Goal: Task Accomplishment & Management: Use online tool/utility

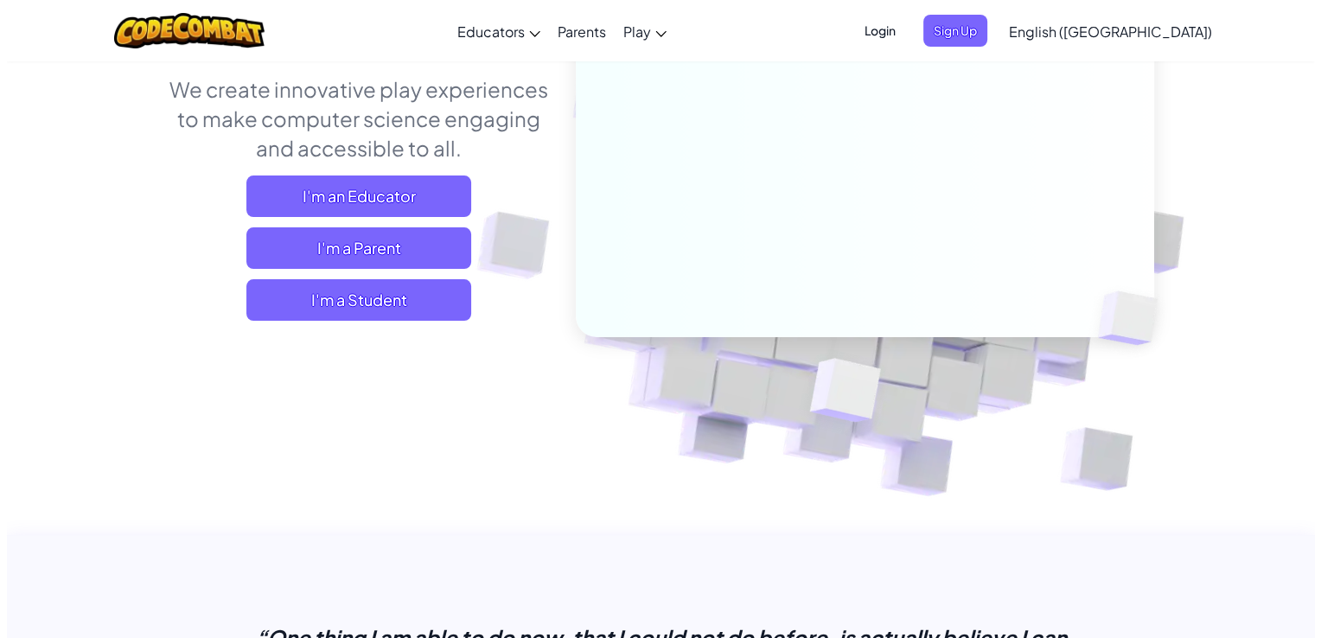
scroll to position [259, 0]
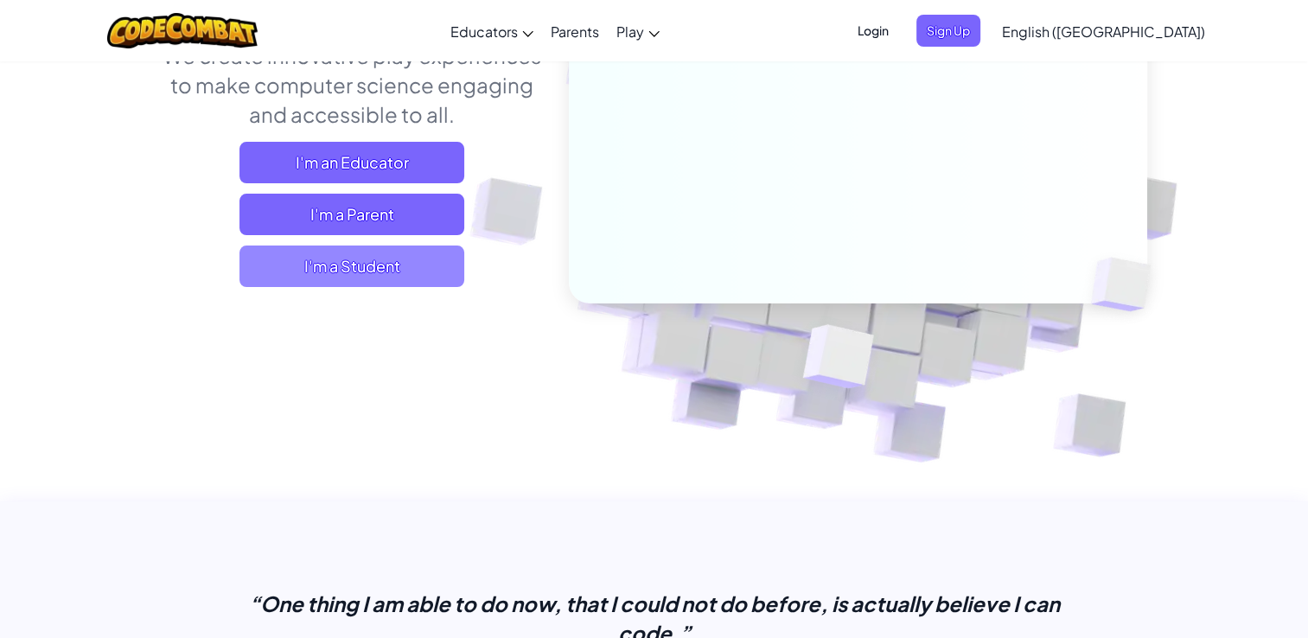
click at [403, 251] on span "I'm a Student" at bounding box center [352, 267] width 225 height 42
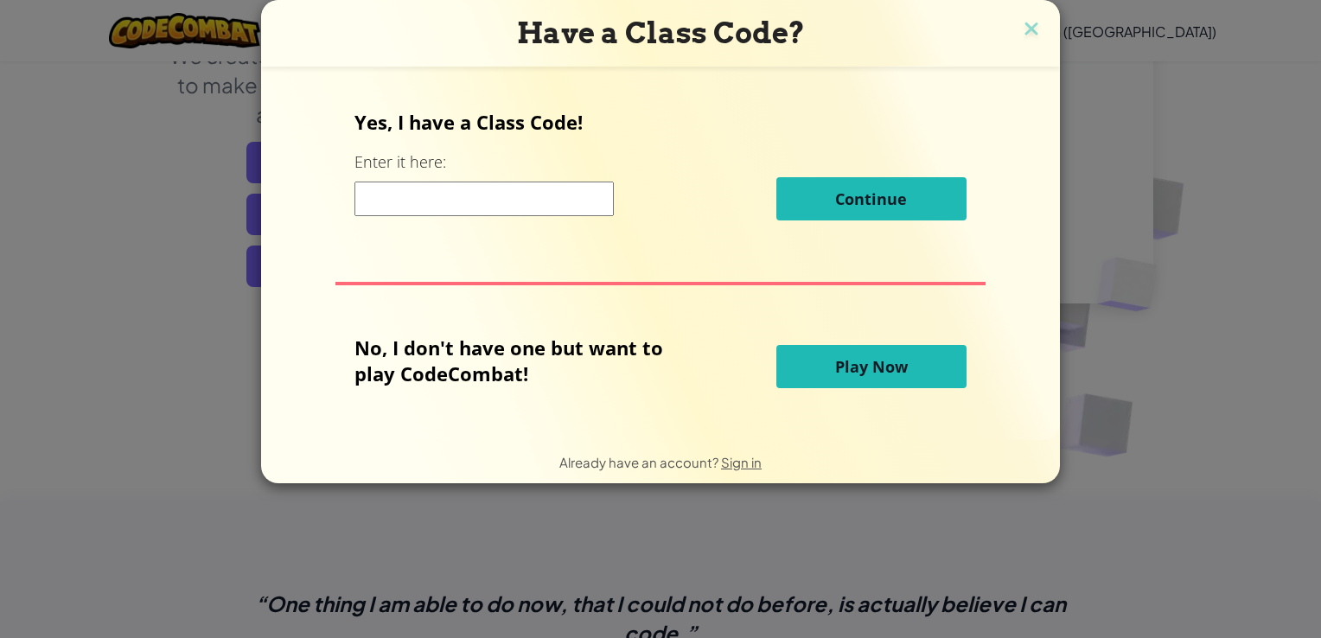
click at [513, 205] on input at bounding box center [484, 199] width 259 height 35
click at [918, 355] on button "Play Now" at bounding box center [872, 366] width 190 height 43
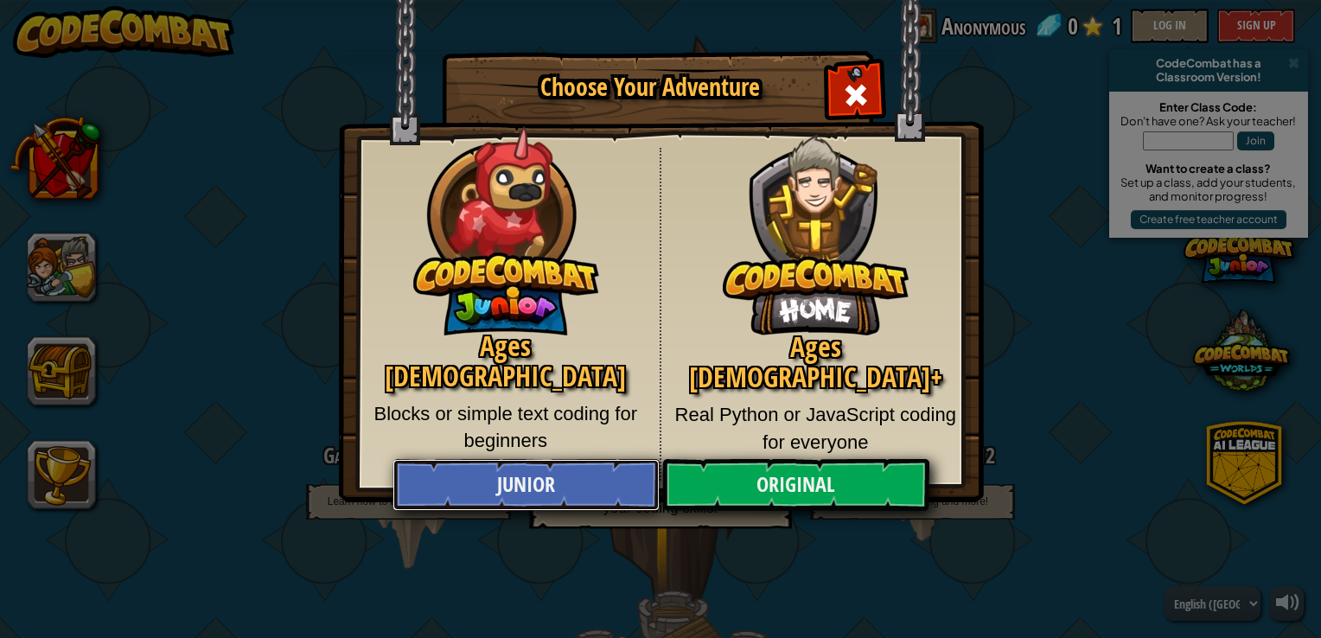
click at [537, 482] on link "Junior" at bounding box center [526, 485] width 266 height 52
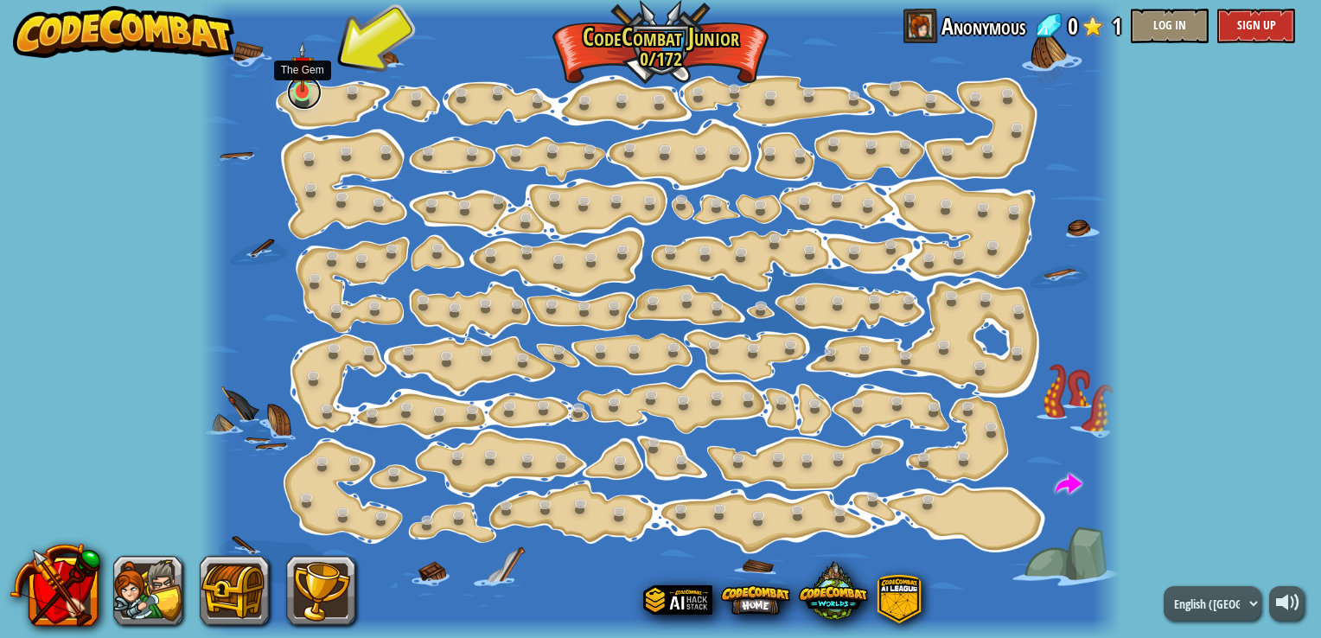
click at [308, 99] on link at bounding box center [304, 92] width 35 height 35
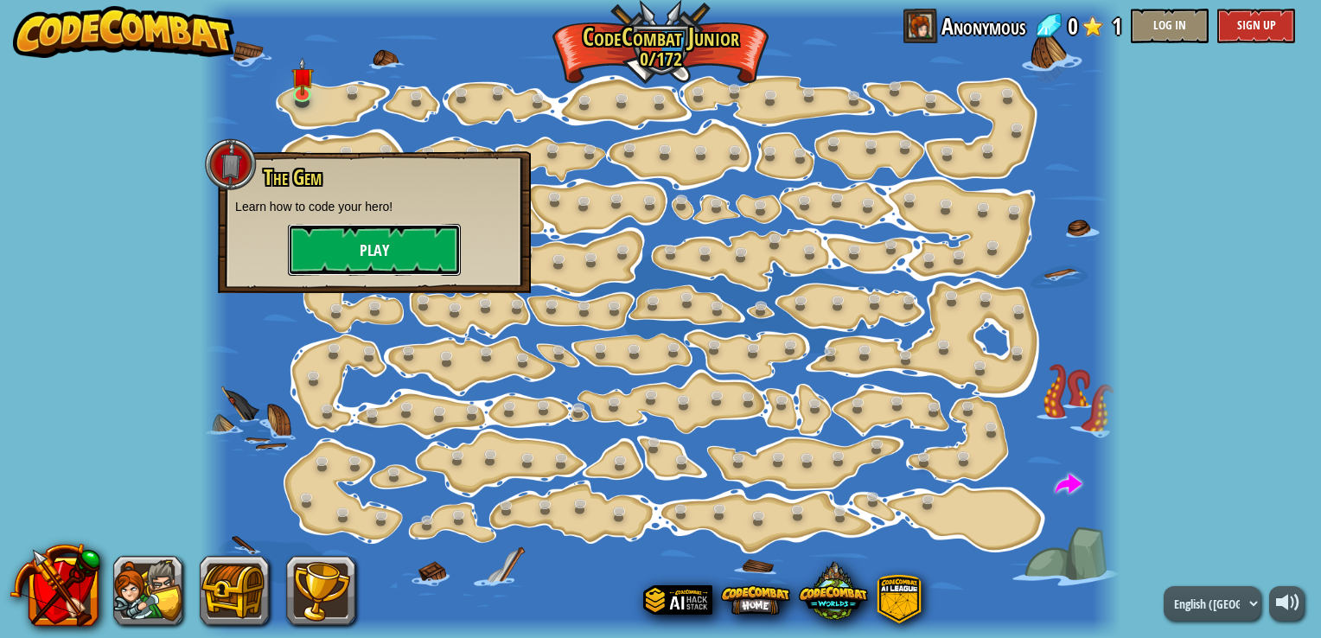
click at [377, 262] on button "Play" at bounding box center [374, 250] width 173 height 52
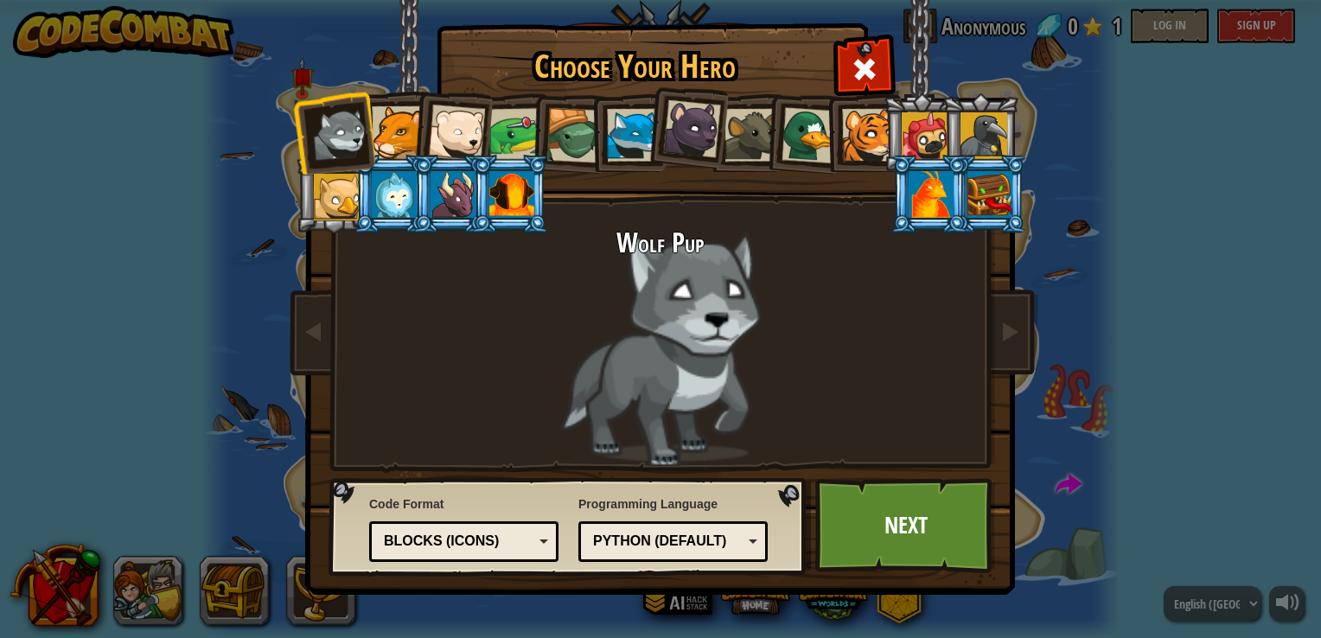
click at [449, 195] on div at bounding box center [453, 194] width 45 height 47
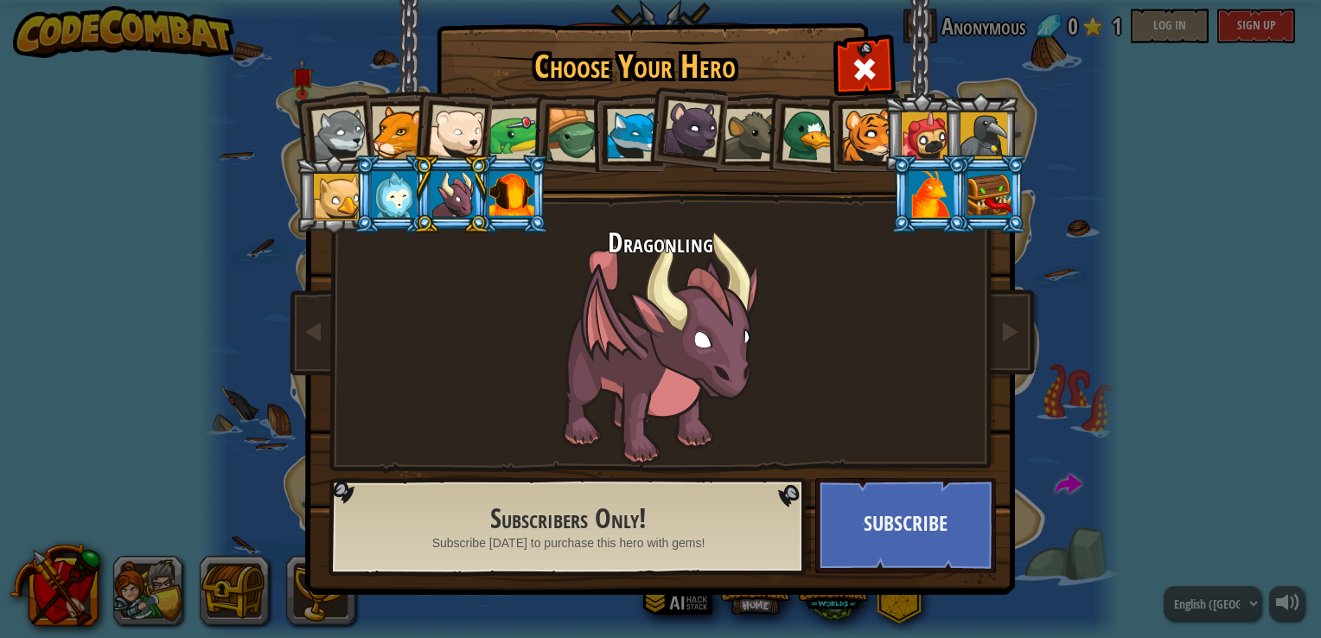
click at [715, 305] on div "Dragonling" at bounding box center [660, 347] width 649 height 238
click at [1002, 334] on span at bounding box center [1010, 331] width 21 height 21
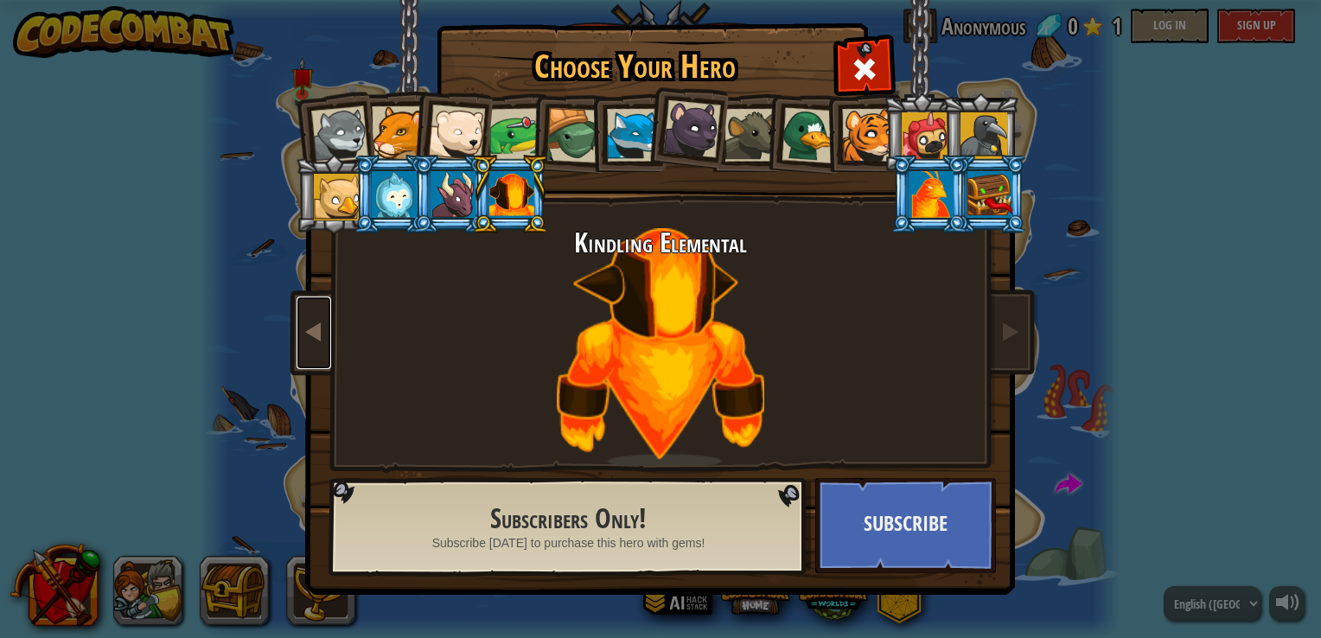
click at [302, 326] on link at bounding box center [314, 333] width 35 height 73
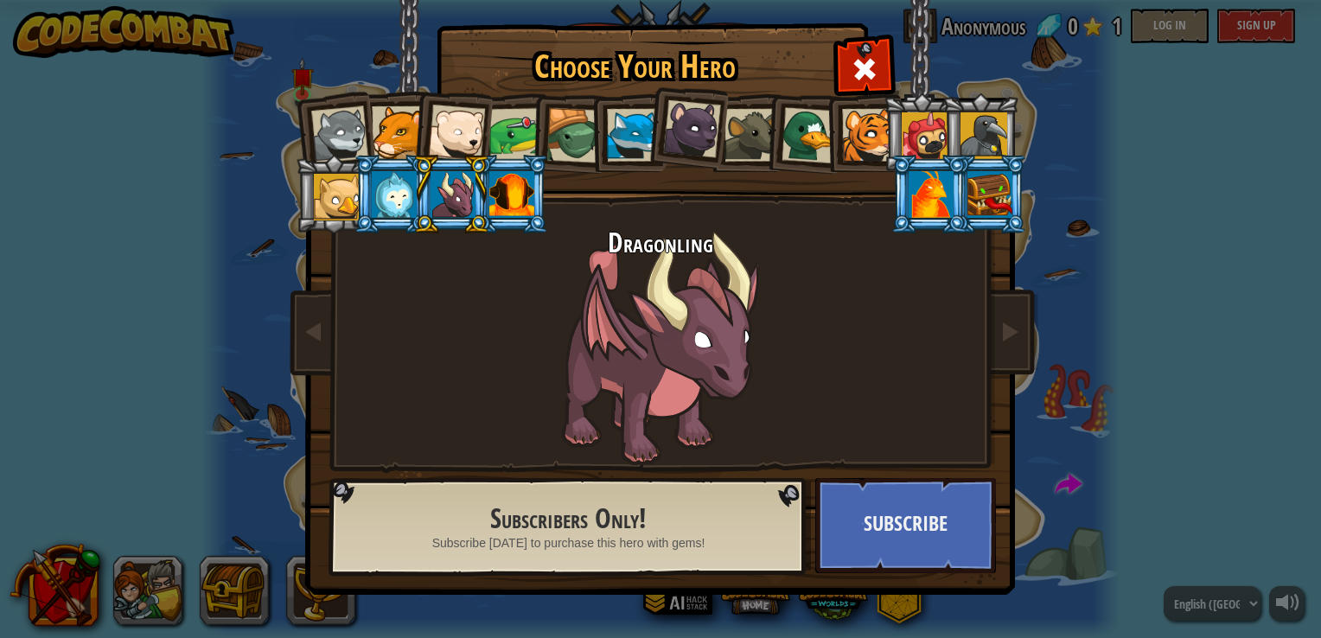
click at [606, 304] on div "Dragonling" at bounding box center [660, 347] width 649 height 238
click at [1265, 606] on div "Choose Your Hero 0 Wolf Pup Cougar Polar Bear Cub Frog Turtle Blue Fox Panther …" at bounding box center [660, 319] width 1321 height 638
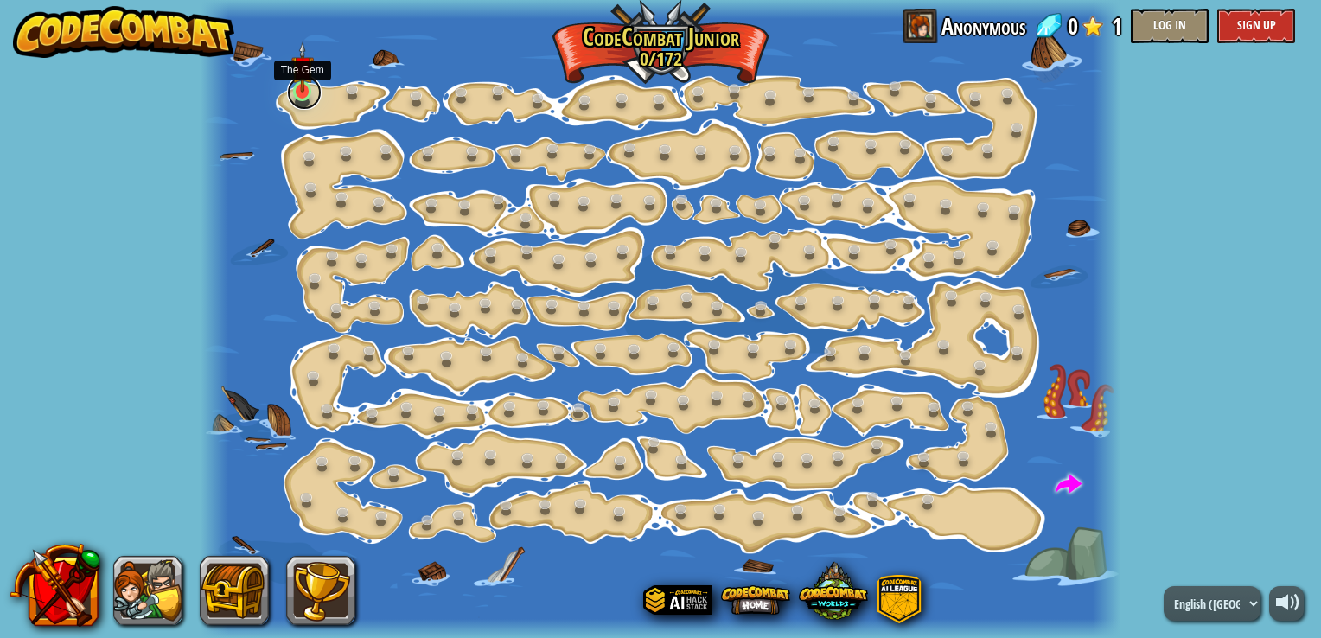
click at [288, 93] on link at bounding box center [304, 92] width 35 height 35
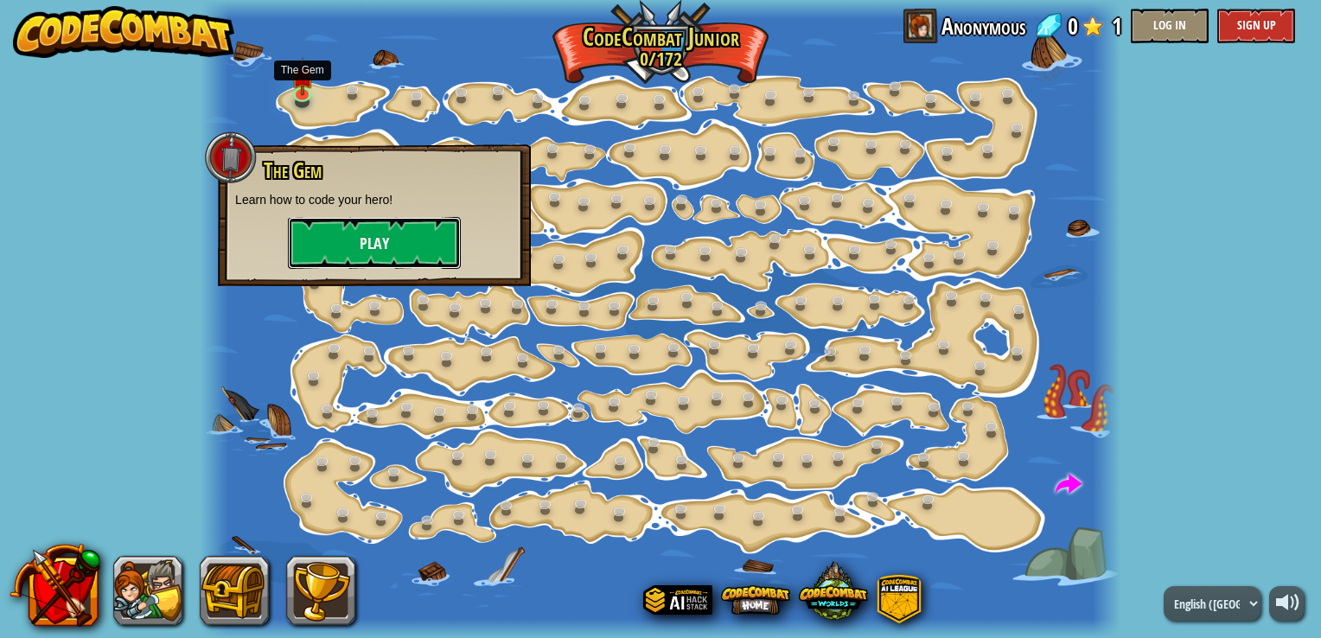
click at [375, 251] on button "Play" at bounding box center [374, 243] width 173 height 52
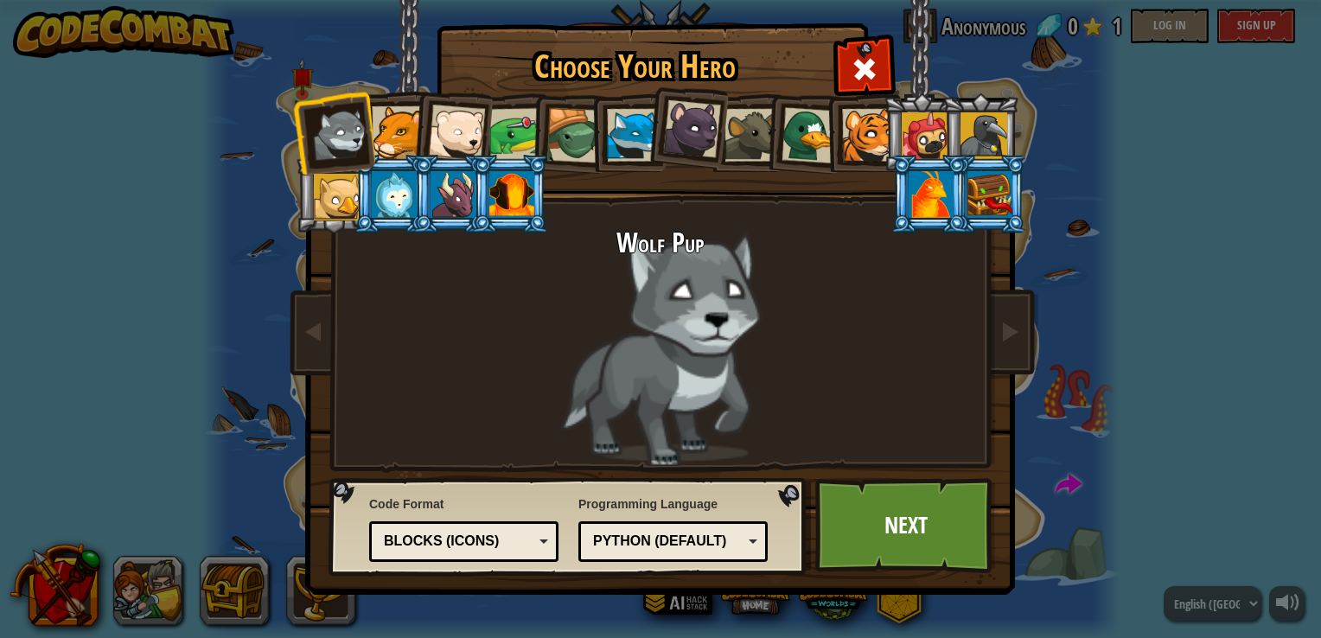
click at [680, 297] on div "Wolf Pup" at bounding box center [660, 347] width 649 height 238
click at [478, 186] on li at bounding box center [510, 194] width 78 height 79
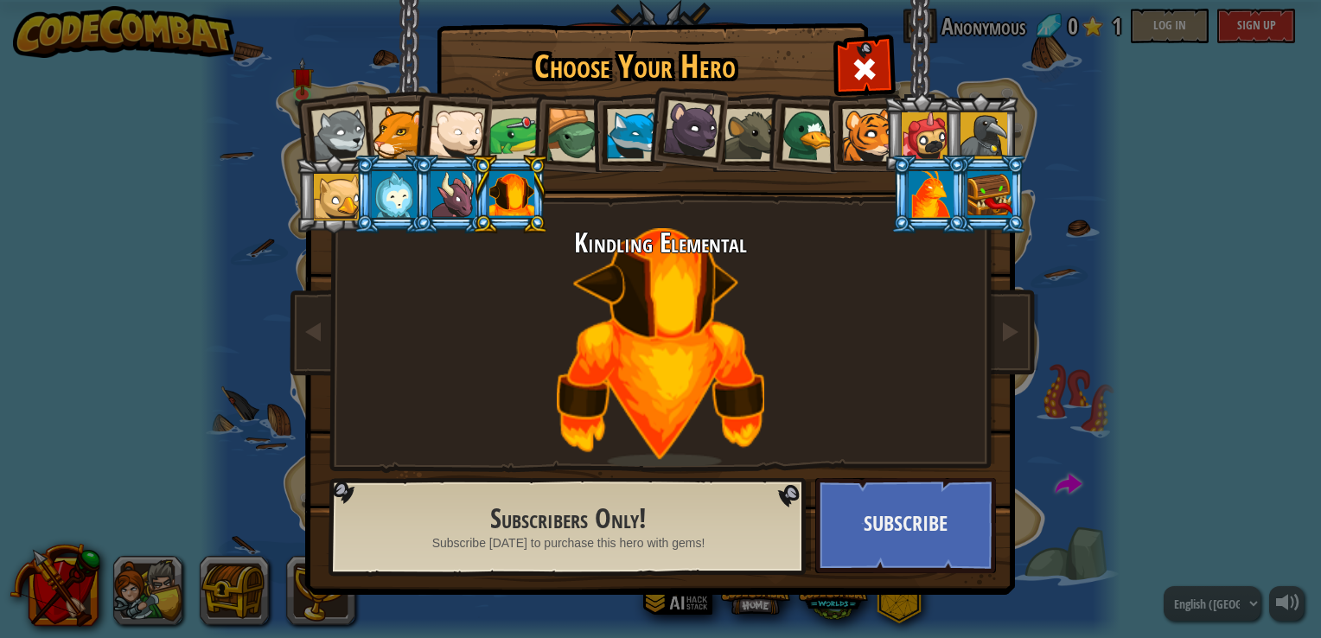
click at [499, 189] on div at bounding box center [511, 194] width 45 height 47
click at [366, 137] on div at bounding box center [339, 134] width 57 height 57
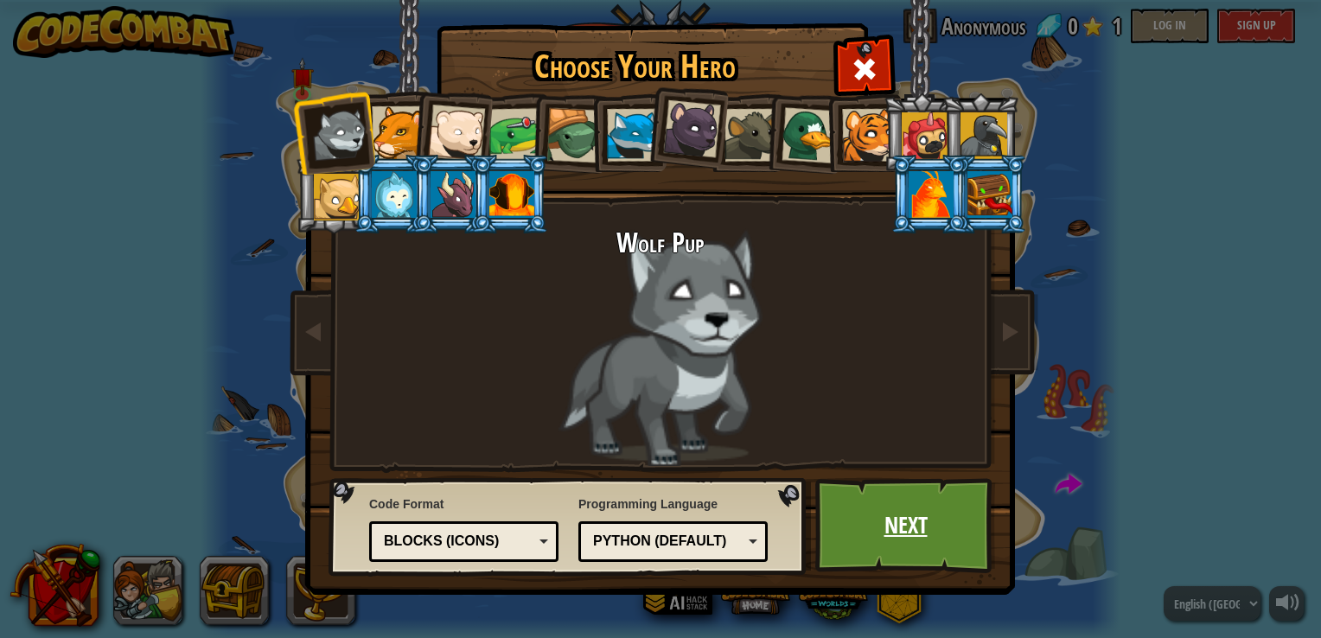
click at [892, 515] on link "Next" at bounding box center [905, 525] width 181 height 95
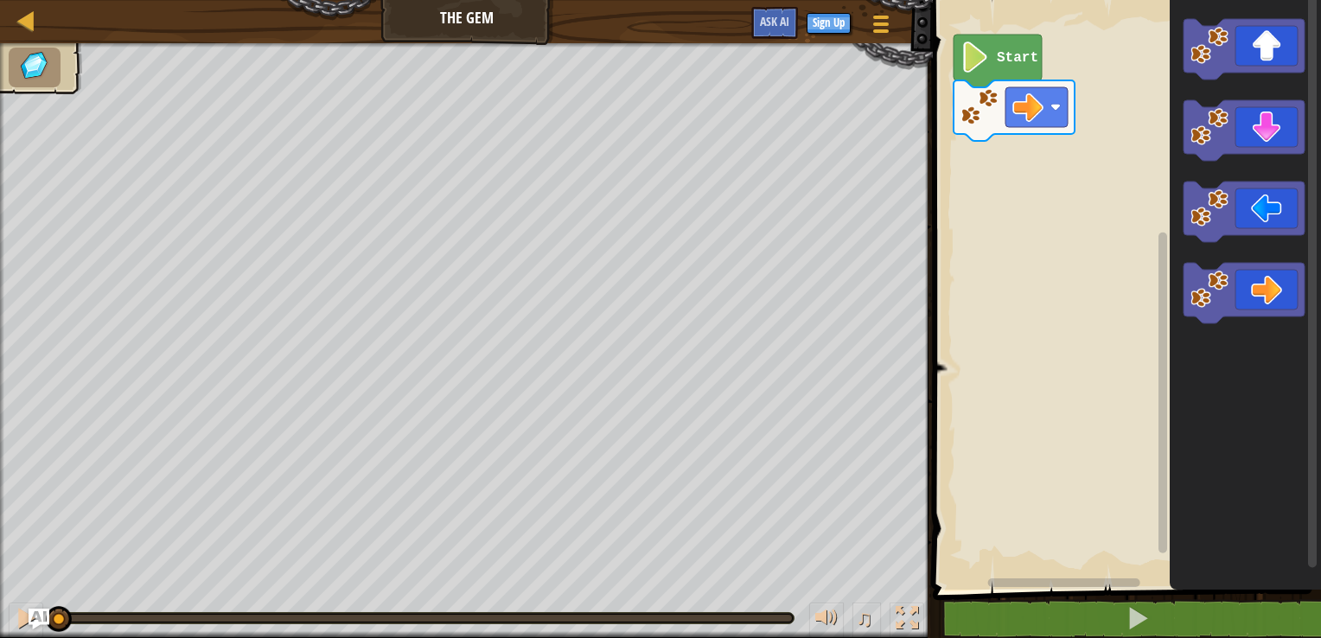
click at [986, 67] on image "Blockly Workspace" at bounding box center [975, 57] width 29 height 31
click at [1006, 61] on text "Start" at bounding box center [1018, 58] width 42 height 16
click at [1032, 113] on image "Blockly Workspace" at bounding box center [1028, 107] width 31 height 31
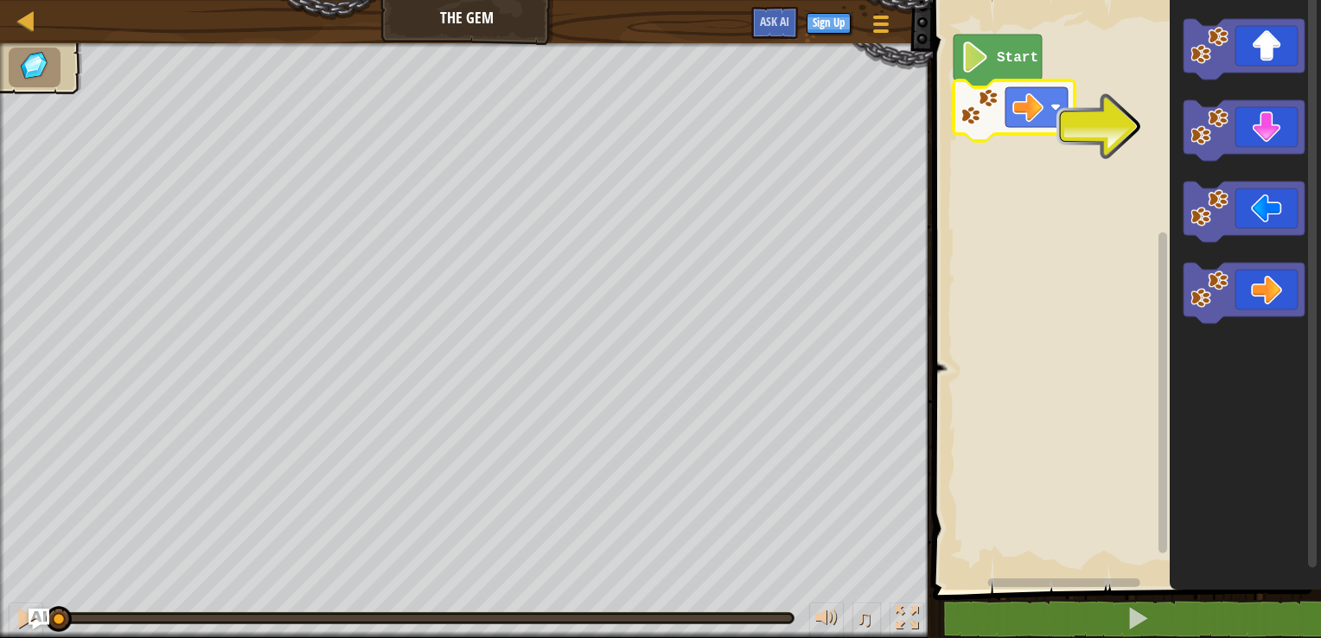
click at [1110, 111] on rect "Blockly Workspace" at bounding box center [1124, 290] width 393 height 598
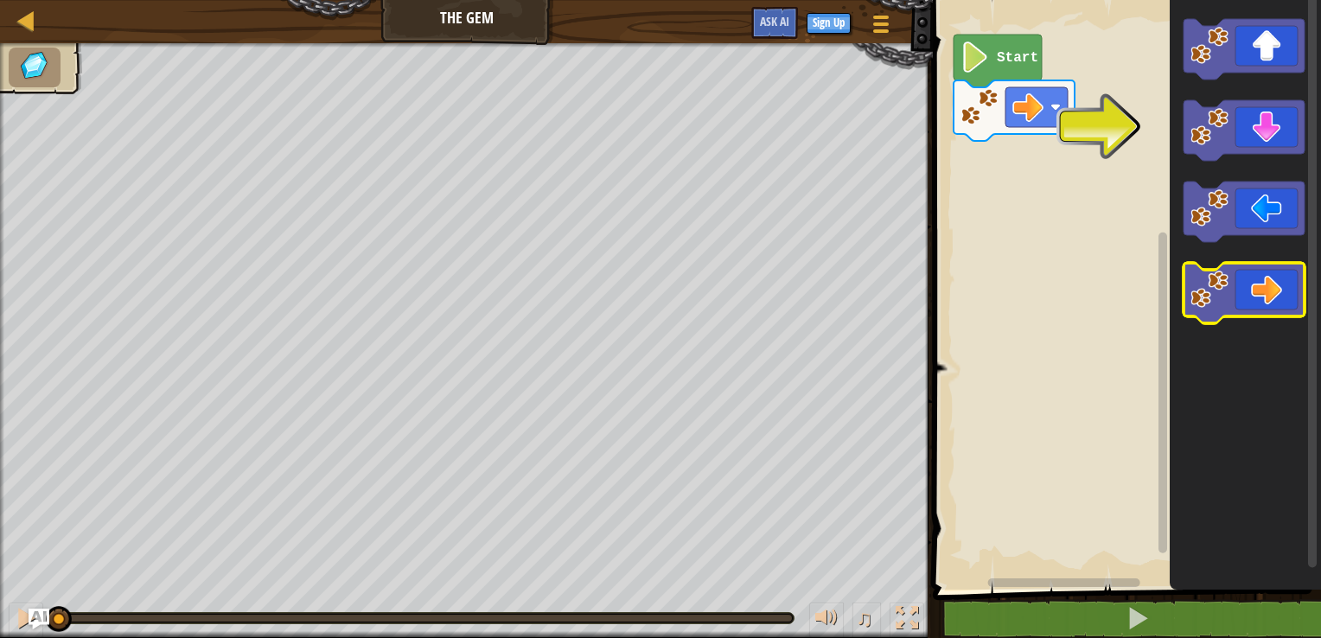
click at [1269, 289] on icon "Blockly Workspace" at bounding box center [1244, 293] width 121 height 61
